Goal: Task Accomplishment & Management: Manage account settings

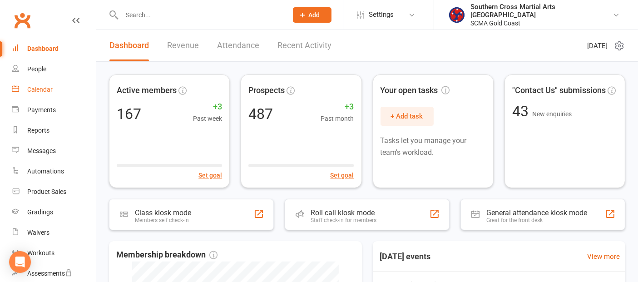
click at [40, 89] on div "Calendar" at bounding box center [39, 89] width 25 height 7
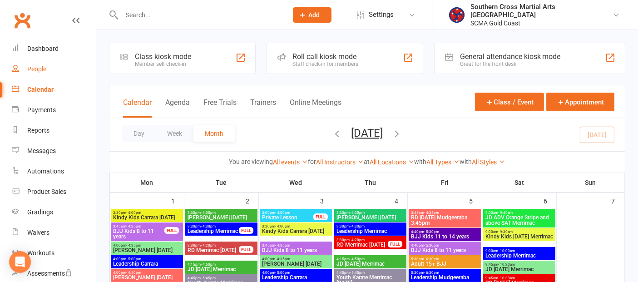
click at [43, 68] on div "People" at bounding box center [36, 68] width 19 height 7
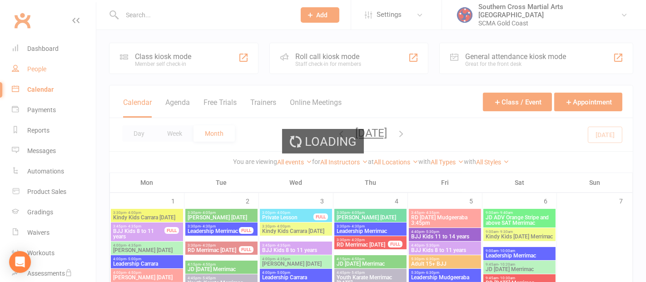
select select "100"
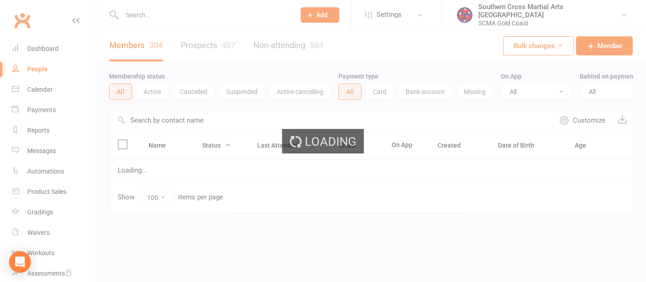
click at [43, 68] on div "Loading" at bounding box center [323, 141] width 646 height 282
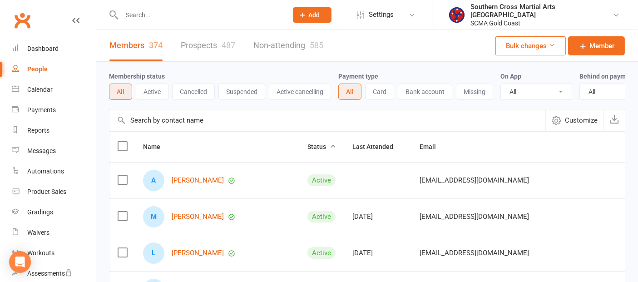
click at [185, 129] on input "text" at bounding box center [327, 120] width 436 height 22
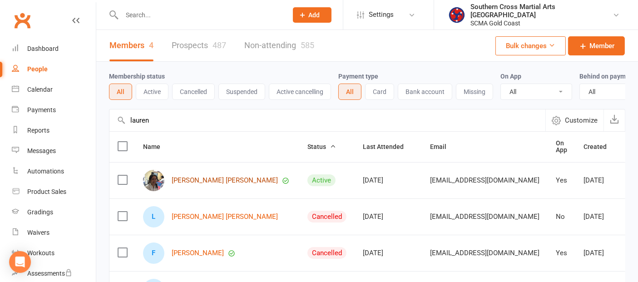
type input "lauren"
click at [195, 183] on link "[PERSON_NAME] [PERSON_NAME]" at bounding box center [225, 181] width 106 height 8
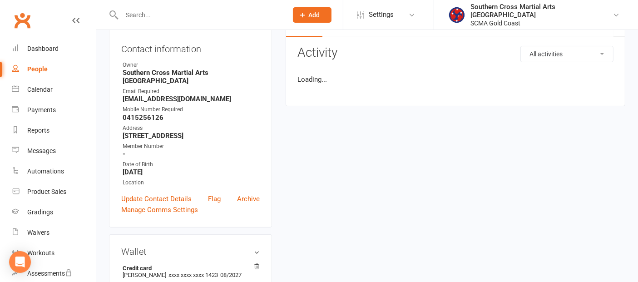
scroll to position [202, 0]
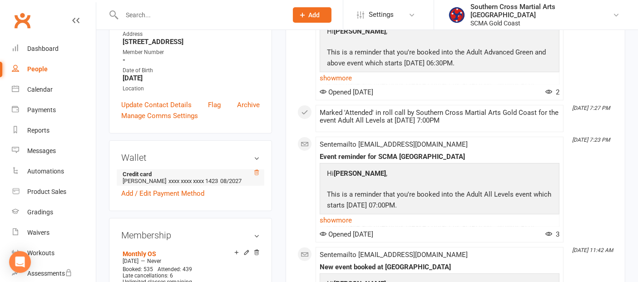
click at [255, 170] on icon at bounding box center [256, 172] width 5 height 5
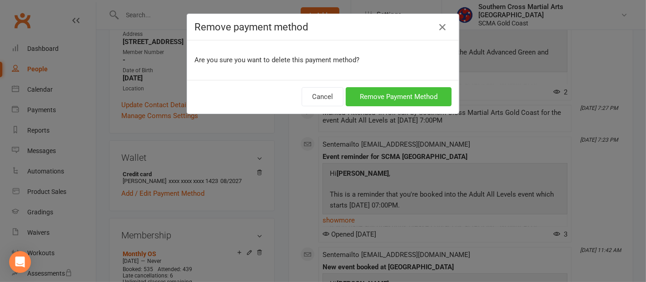
click at [375, 99] on button "Remove Payment Method" at bounding box center [398, 96] width 106 height 19
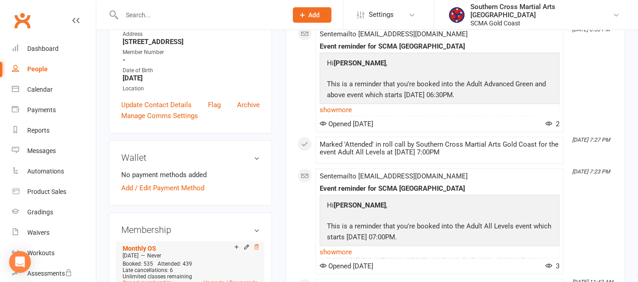
click at [254, 244] on icon at bounding box center [256, 247] width 6 height 6
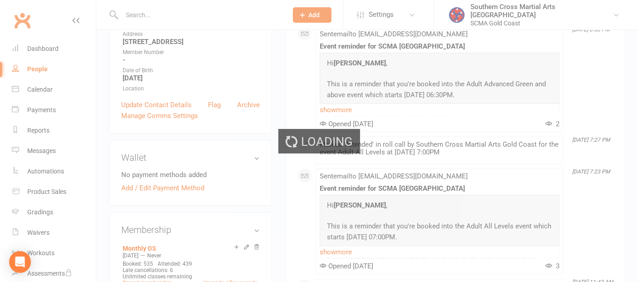
scroll to position [200, 0]
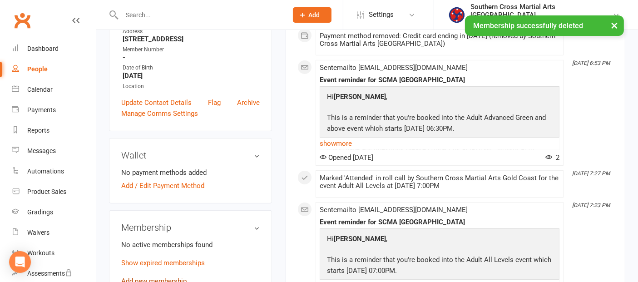
click at [170, 277] on link "Add new membership" at bounding box center [153, 281] width 65 height 8
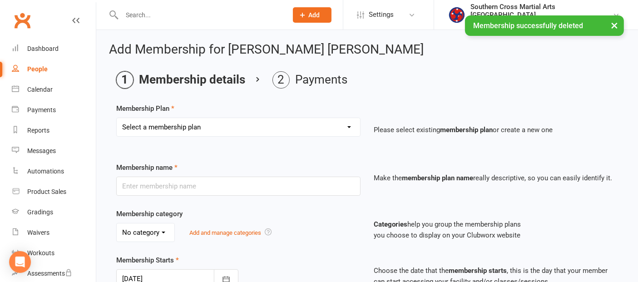
click at [225, 121] on select "Select a membership plan Create new Membership Plan General Monthly Weekly Basi…" at bounding box center [238, 127] width 243 height 18
select select "1"
click at [117, 118] on select "Select a membership plan Create new Membership Plan General Monthly Weekly Basi…" at bounding box center [238, 127] width 243 height 18
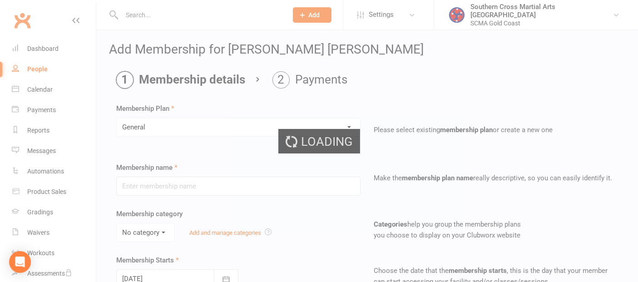
type input "General"
select select "2"
type input "0"
type input "[DATE]"
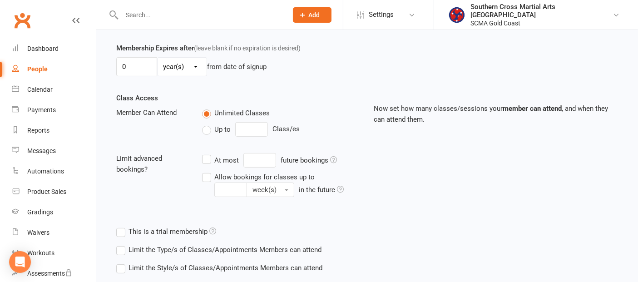
scroll to position [310, 0]
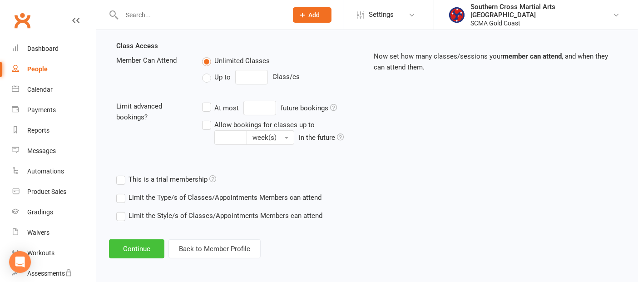
click at [145, 243] on button "Continue" at bounding box center [136, 248] width 55 height 19
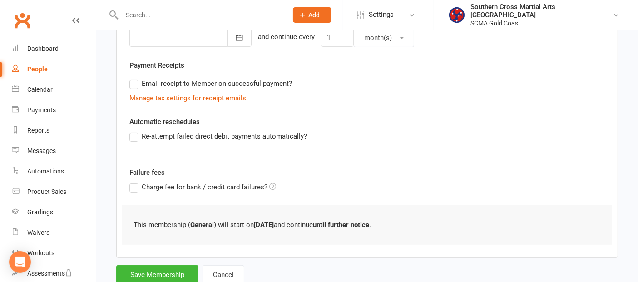
scroll to position [267, 0]
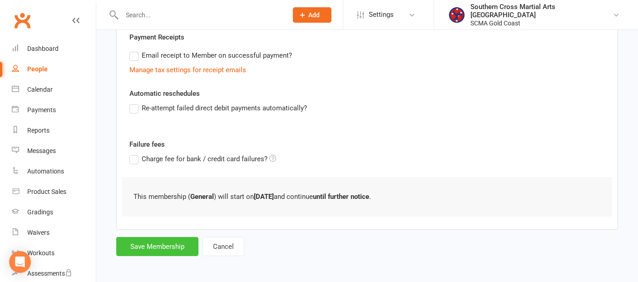
click at [174, 248] on button "Save Membership" at bounding box center [157, 246] width 82 height 19
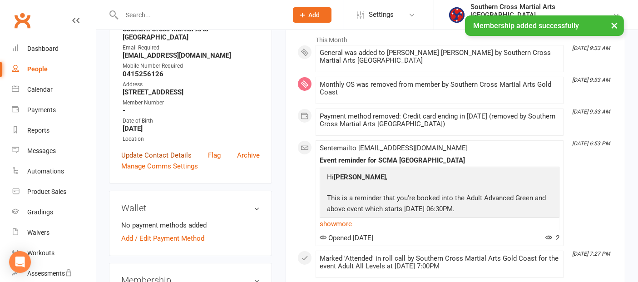
click at [170, 150] on link "Update Contact Details" at bounding box center [156, 155] width 70 height 11
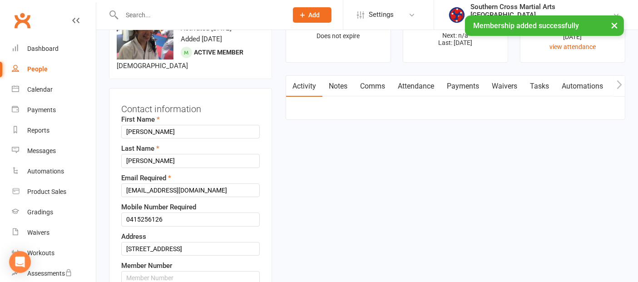
scroll to position [43, 0]
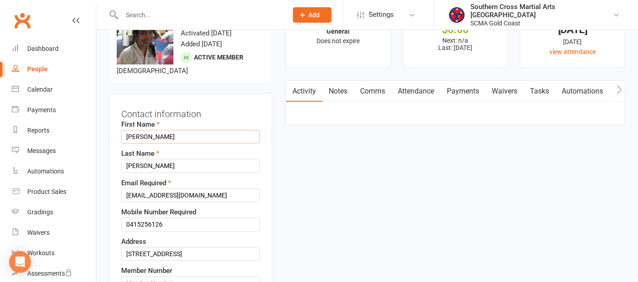
click at [170, 130] on input "[PERSON_NAME]" at bounding box center [190, 137] width 138 height 14
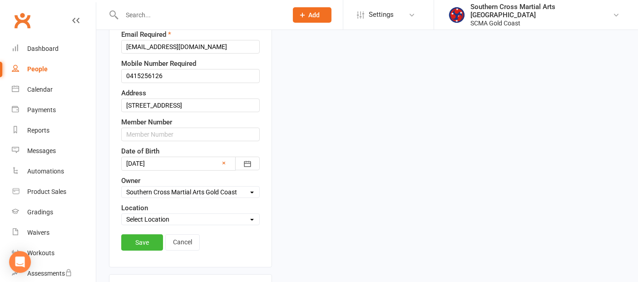
scroll to position [194, 0]
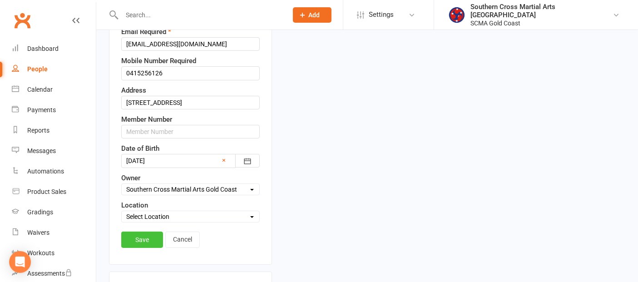
type input "Lauren"
click at [136, 232] on link "Save" at bounding box center [142, 240] width 42 height 16
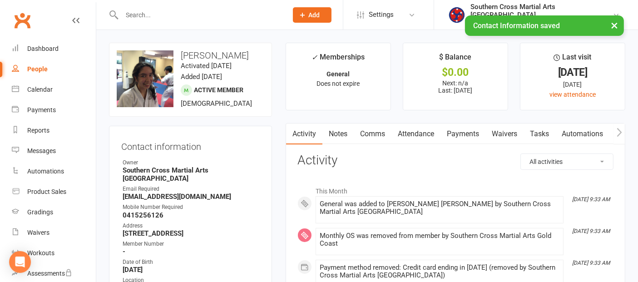
scroll to position [0, 0]
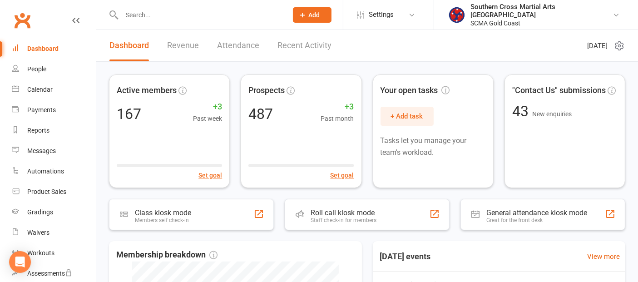
click at [322, 44] on link "Recent Activity" at bounding box center [304, 45] width 54 height 31
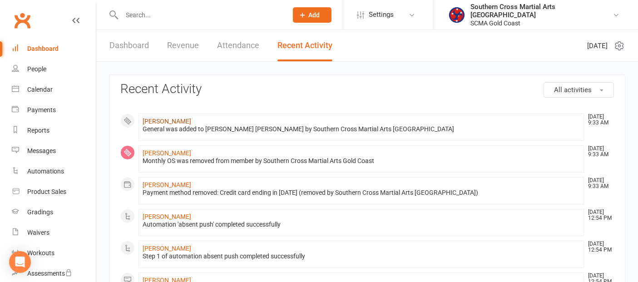
click at [174, 121] on link "[PERSON_NAME]" at bounding box center [167, 121] width 49 height 7
